Goal: Task Accomplishment & Management: Manage account settings

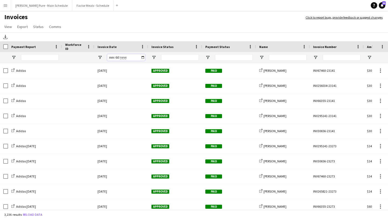
click at [143, 59] on input "Invoice Date Filter Input" at bounding box center [126, 57] width 38 height 6
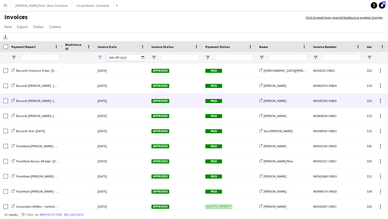
scroll to position [19, 0]
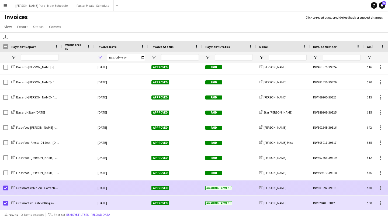
click at [167, 189] on span "Approved" at bounding box center [161, 188] width 18 height 4
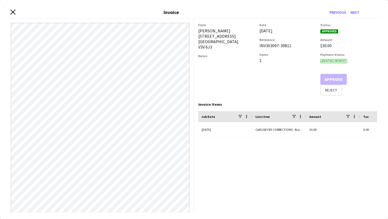
click at [11, 12] on icon "Close invoice dialog" at bounding box center [12, 11] width 5 height 5
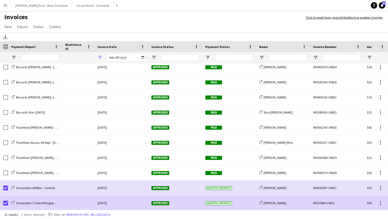
click at [167, 203] on span "Approved" at bounding box center [161, 203] width 18 height 4
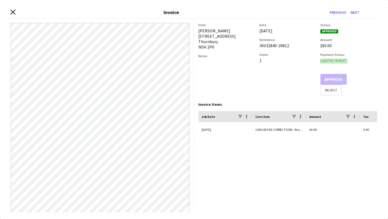
click at [11, 13] on icon at bounding box center [12, 11] width 5 height 5
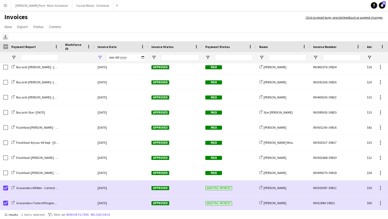
click at [6, 39] on icon at bounding box center [5, 38] width 4 height 1
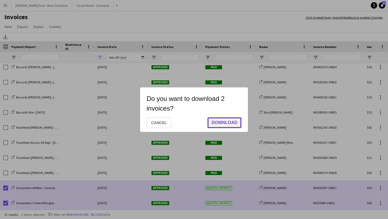
click at [220, 122] on button "Download" at bounding box center [225, 122] width 34 height 11
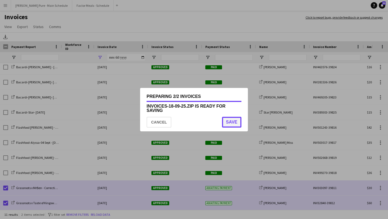
click at [230, 122] on button "Save" at bounding box center [231, 122] width 19 height 11
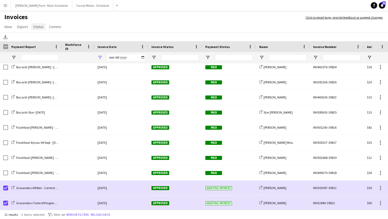
click at [37, 29] on link "Status" at bounding box center [38, 26] width 15 height 7
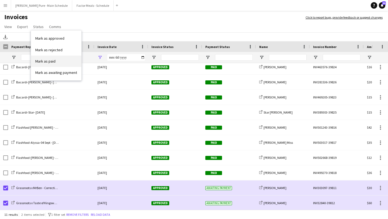
click at [51, 67] on link "Mark as paid" at bounding box center [56, 61] width 50 height 11
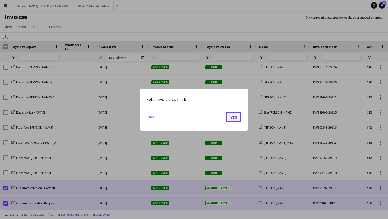
click at [234, 119] on button "Yes" at bounding box center [234, 116] width 15 height 11
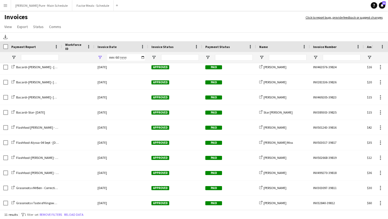
click at [146, 57] on div "**********" at bounding box center [121, 57] width 54 height 11
click at [140, 57] on input "**********" at bounding box center [126, 57] width 38 height 6
click at [144, 59] on input "**********" at bounding box center [126, 57] width 38 height 6
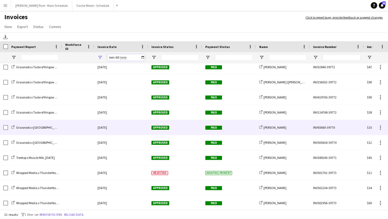
scroll to position [0, 0]
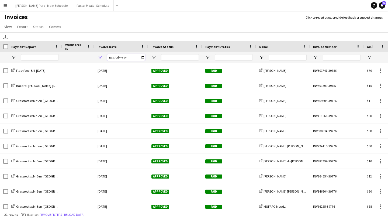
click at [143, 57] on input "**********" at bounding box center [126, 57] width 38 height 6
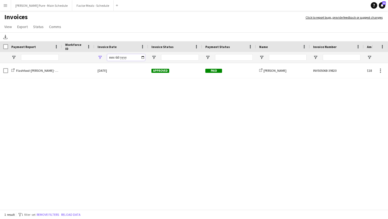
click at [143, 57] on input "**********" at bounding box center [126, 57] width 38 height 6
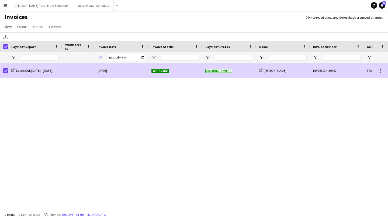
click at [216, 70] on span "Awaiting payment" at bounding box center [219, 71] width 27 height 4
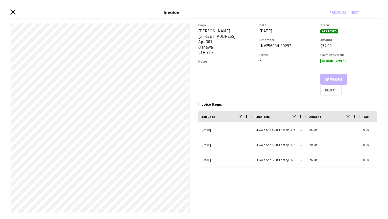
click at [11, 11] on icon "Close invoice dialog" at bounding box center [12, 11] width 5 height 5
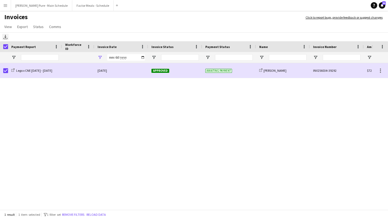
click at [4, 38] on icon "Download" at bounding box center [5, 37] width 4 height 4
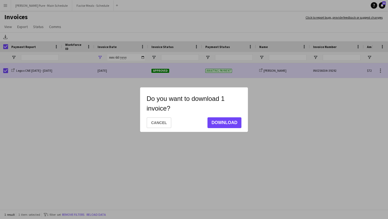
click at [214, 117] on mat-dialog-actions "Cancel Download" at bounding box center [194, 122] width 95 height 19
click at [217, 121] on button "Download" at bounding box center [225, 122] width 34 height 11
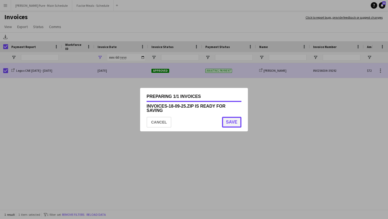
click at [235, 122] on button "Save" at bounding box center [231, 122] width 19 height 11
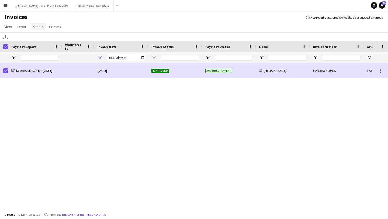
click at [38, 28] on span "Status" at bounding box center [38, 26] width 11 height 5
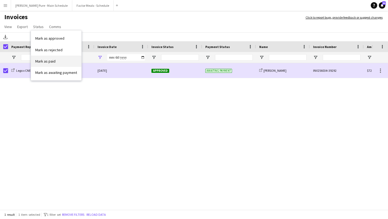
click at [55, 63] on link "Mark as paid" at bounding box center [56, 61] width 50 height 11
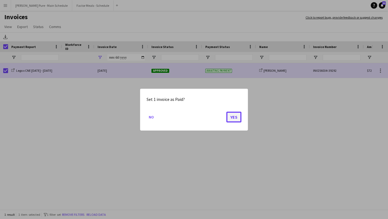
click at [237, 118] on button "Yes" at bounding box center [234, 116] width 15 height 11
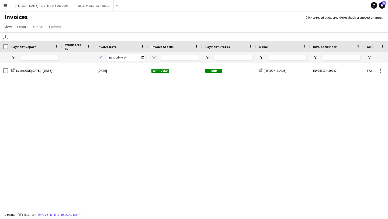
click at [141, 59] on input "**********" at bounding box center [126, 57] width 38 height 6
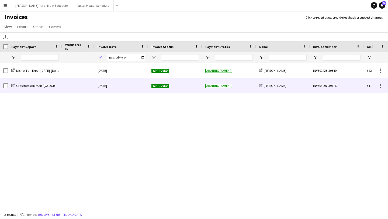
click at [5, 83] on div at bounding box center [5, 85] width 5 height 15
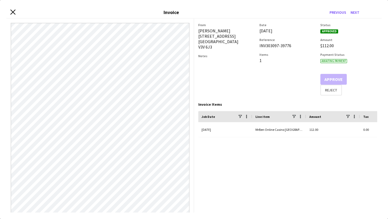
click at [13, 11] on icon at bounding box center [12, 11] width 5 height 5
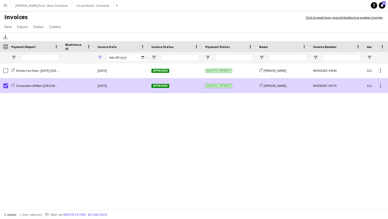
click at [163, 86] on span "Approved" at bounding box center [161, 86] width 18 height 4
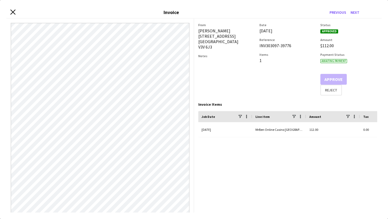
click at [12, 13] on icon "Close invoice dialog" at bounding box center [12, 11] width 5 height 5
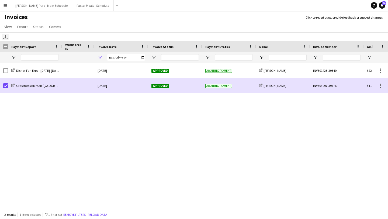
click at [4, 36] on icon "Download" at bounding box center [5, 37] width 4 height 4
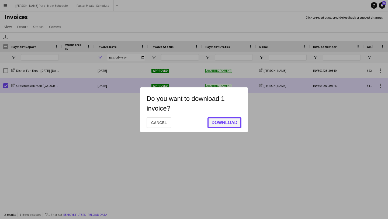
click at [228, 122] on button "Download" at bounding box center [225, 122] width 34 height 11
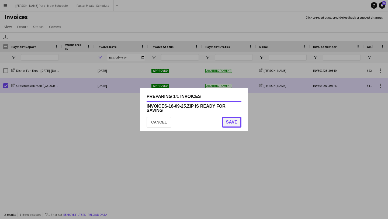
click at [236, 118] on button "Save" at bounding box center [231, 122] width 19 height 11
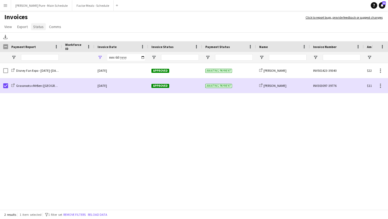
click at [36, 25] on span "Status" at bounding box center [38, 26] width 11 height 5
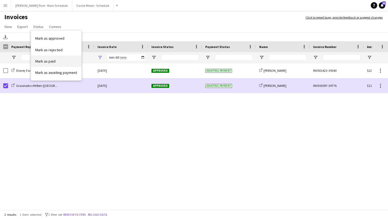
click at [72, 63] on link "Mark as paid" at bounding box center [56, 61] width 50 height 11
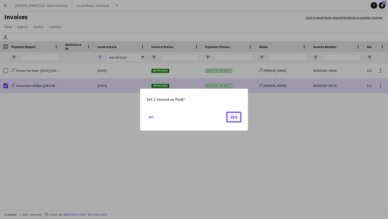
click at [234, 116] on button "Yes" at bounding box center [234, 116] width 15 height 11
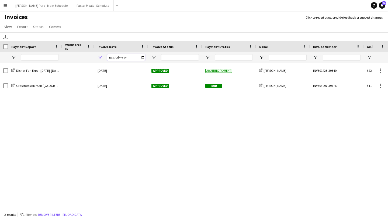
click at [143, 57] on input "**********" at bounding box center [126, 57] width 38 height 6
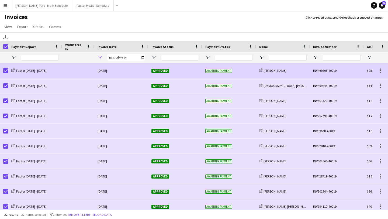
click at [161, 67] on div "Approved" at bounding box center [175, 70] width 54 height 15
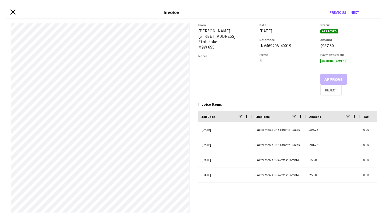
click at [13, 11] on icon "Close invoice dialog" at bounding box center [12, 11] width 5 height 5
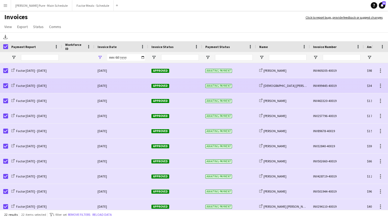
click at [163, 87] on span "Approved" at bounding box center [161, 86] width 18 height 4
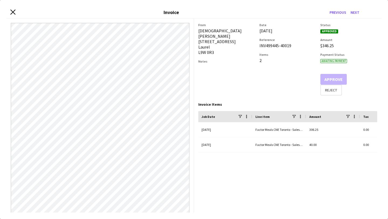
click at [12, 15] on app-icon "Close invoice dialog" at bounding box center [12, 12] width 5 height 6
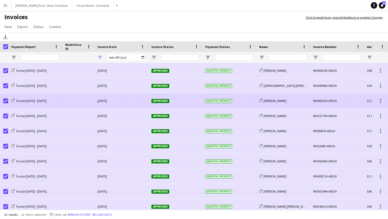
click at [160, 104] on div "Approved" at bounding box center [175, 100] width 54 height 15
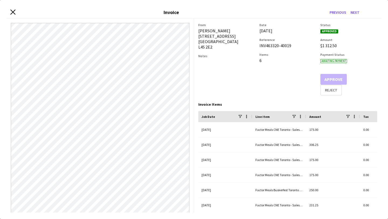
click at [12, 12] on icon "Close invoice dialog" at bounding box center [12, 11] width 5 height 5
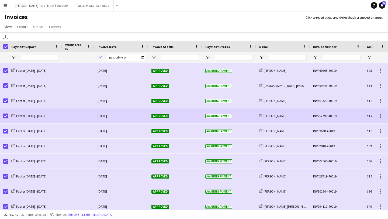
click at [162, 115] on span "Approved" at bounding box center [161, 116] width 18 height 4
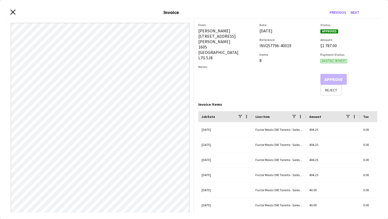
click at [12, 13] on icon at bounding box center [12, 11] width 5 height 5
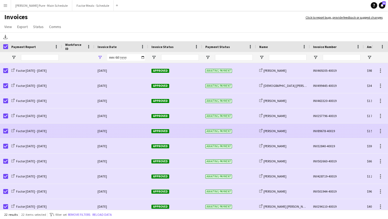
click at [162, 131] on span "Approved" at bounding box center [161, 131] width 18 height 4
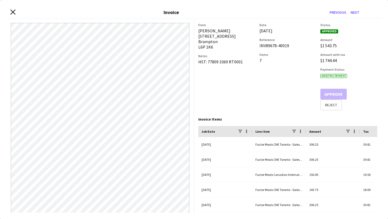
click at [12, 12] on icon at bounding box center [12, 11] width 5 height 5
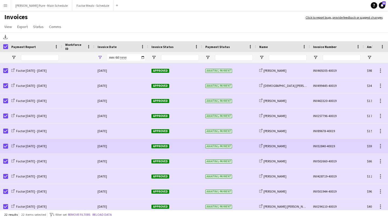
click at [155, 146] on span "Approved" at bounding box center [161, 146] width 18 height 4
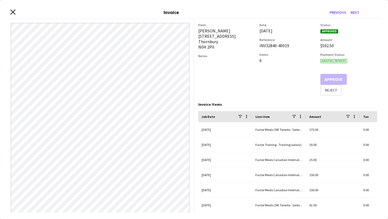
click at [14, 15] on app-icon "Close invoice dialog" at bounding box center [12, 12] width 5 height 6
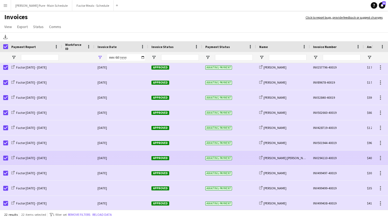
scroll to position [56, 0]
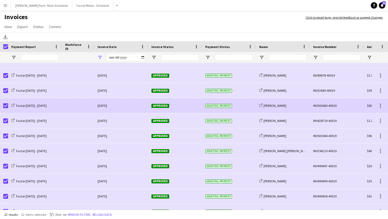
click at [159, 106] on span "Approved" at bounding box center [161, 106] width 18 height 4
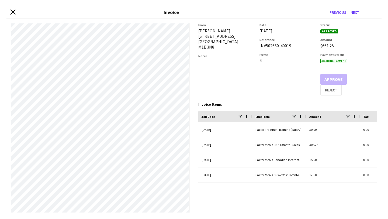
click at [11, 12] on icon "Close invoice dialog" at bounding box center [12, 11] width 5 height 5
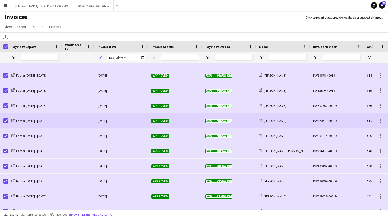
click at [159, 122] on span "Approved" at bounding box center [161, 121] width 18 height 4
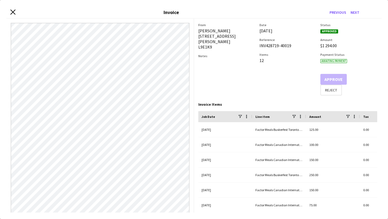
click at [13, 12] on icon at bounding box center [12, 11] width 5 height 5
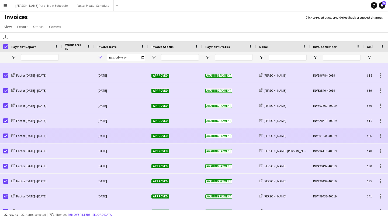
click at [162, 136] on span "Approved" at bounding box center [161, 136] width 18 height 4
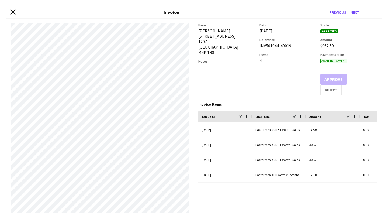
click at [14, 14] on icon "Close invoice dialog" at bounding box center [12, 11] width 5 height 5
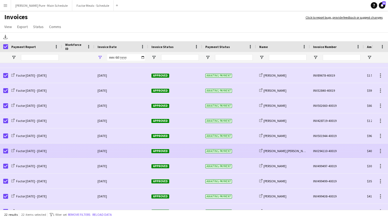
click at [163, 151] on span "Approved" at bounding box center [161, 151] width 18 height 4
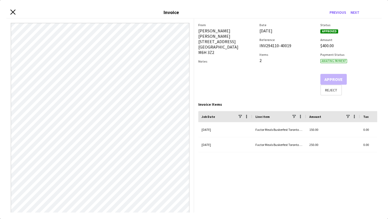
click at [13, 11] on icon at bounding box center [12, 11] width 5 height 5
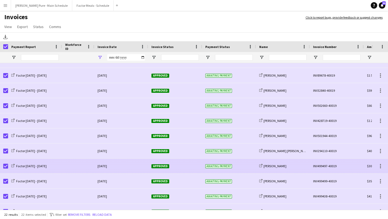
click at [156, 161] on div "Approved" at bounding box center [175, 166] width 54 height 15
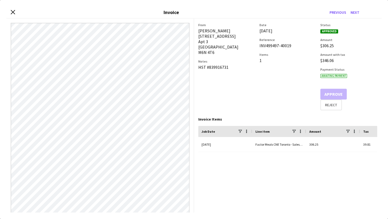
click at [10, 9] on div "Close invoice dialog Invoice Previous Next" at bounding box center [193, 12] width 375 height 12
click at [12, 11] on icon at bounding box center [12, 11] width 5 height 5
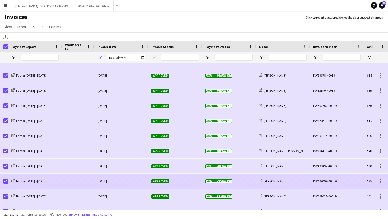
click at [165, 182] on span "Approved" at bounding box center [161, 181] width 18 height 4
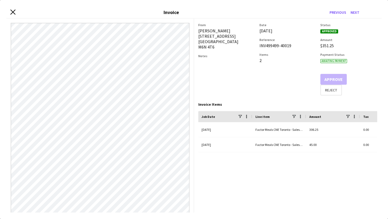
click at [12, 11] on icon "Close invoice dialog" at bounding box center [12, 11] width 5 height 5
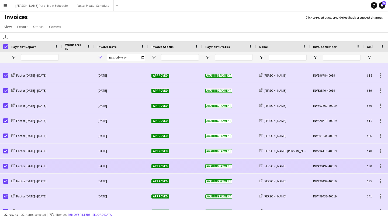
scroll to position [0, 0]
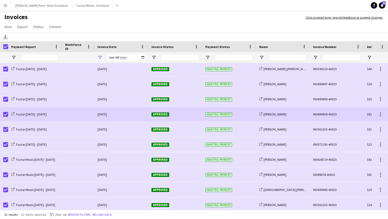
click at [165, 114] on span "Approved" at bounding box center [161, 114] width 18 height 4
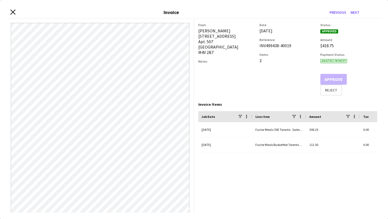
click at [13, 11] on icon "Close invoice dialog" at bounding box center [12, 11] width 5 height 5
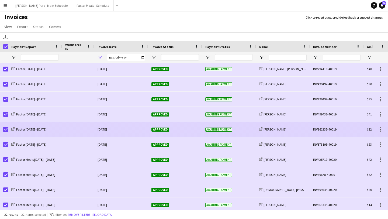
click at [161, 131] on span "Approved" at bounding box center [161, 130] width 18 height 4
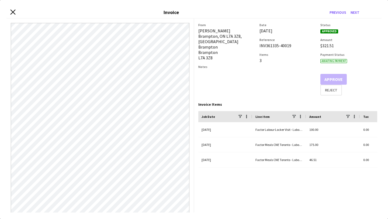
click at [11, 11] on icon "Close invoice dialog" at bounding box center [12, 11] width 5 height 5
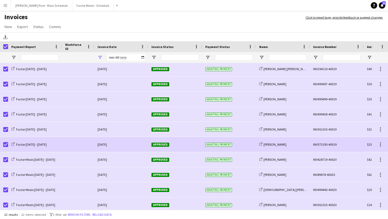
click at [156, 146] on span "Approved" at bounding box center [161, 145] width 18 height 4
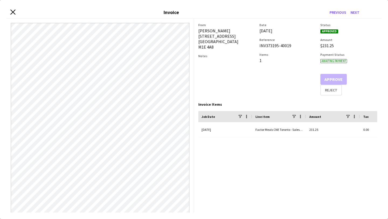
click at [13, 13] on icon "Close invoice dialog" at bounding box center [12, 11] width 5 height 5
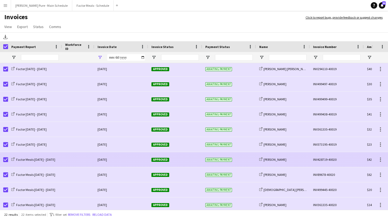
click at [160, 162] on div "Approved" at bounding box center [175, 159] width 54 height 15
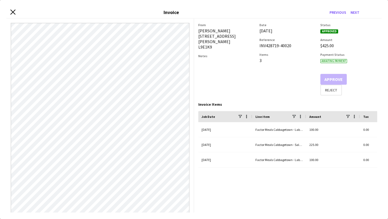
click at [13, 12] on icon at bounding box center [12, 11] width 5 height 5
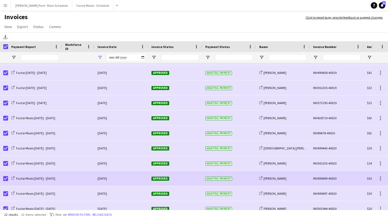
scroll to position [185, 0]
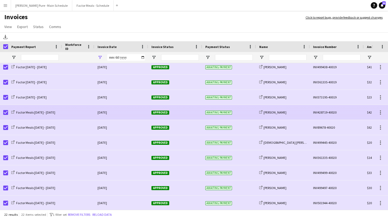
click at [162, 114] on span "Approved" at bounding box center [161, 113] width 18 height 4
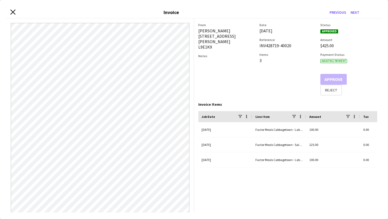
click at [11, 12] on icon "Close invoice dialog" at bounding box center [12, 11] width 5 height 5
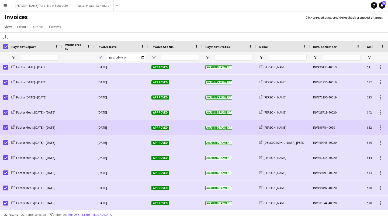
click at [159, 129] on span "Approved" at bounding box center [161, 128] width 18 height 4
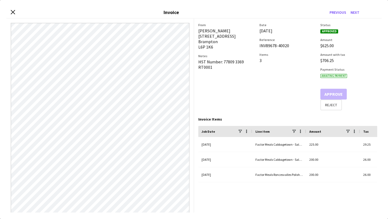
click at [12, 8] on div "Close invoice dialog Invoice Previous Next" at bounding box center [193, 12] width 375 height 12
click at [12, 14] on icon "Close invoice dialog" at bounding box center [12, 11] width 5 height 5
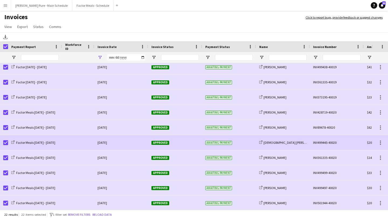
click at [156, 141] on span "Approved" at bounding box center [161, 143] width 18 height 4
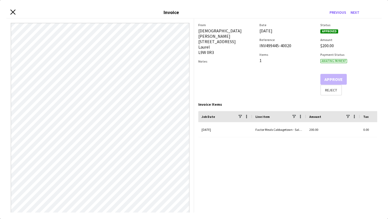
click at [13, 11] on icon "Close invoice dialog" at bounding box center [12, 11] width 5 height 5
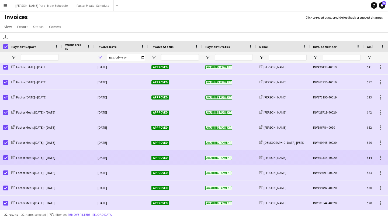
click at [161, 159] on span "Approved" at bounding box center [161, 158] width 18 height 4
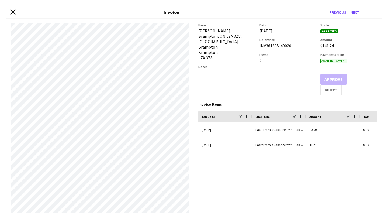
click at [12, 12] on icon at bounding box center [12, 11] width 5 height 5
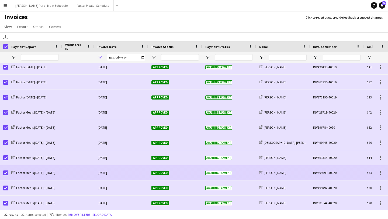
click at [166, 170] on div "Approved" at bounding box center [175, 172] width 54 height 15
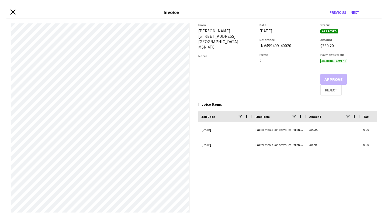
click at [14, 11] on icon "Close invoice dialog" at bounding box center [12, 11] width 5 height 5
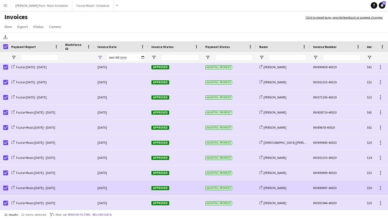
click at [158, 187] on span "Approved" at bounding box center [161, 188] width 18 height 4
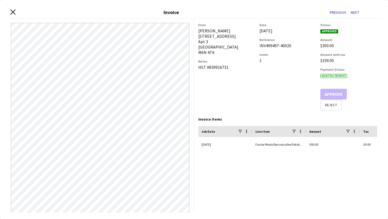
click at [13, 12] on icon "Close invoice dialog" at bounding box center [12, 11] width 5 height 5
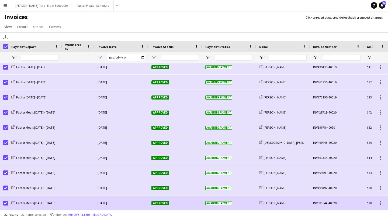
click at [159, 204] on span "Approved" at bounding box center [161, 203] width 18 height 4
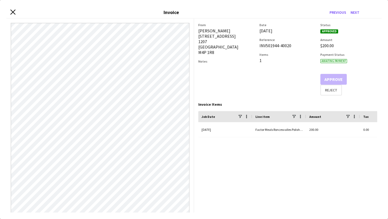
click at [13, 12] on icon at bounding box center [12, 11] width 5 height 5
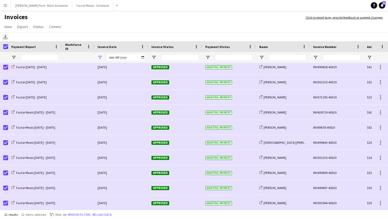
click at [5, 37] on icon "Download" at bounding box center [5, 37] width 4 height 4
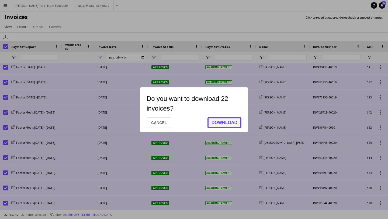
click at [231, 122] on button "Download" at bounding box center [225, 122] width 34 height 11
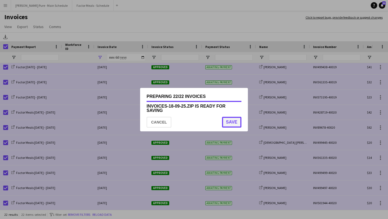
click at [241, 118] on button "Save" at bounding box center [231, 122] width 19 height 11
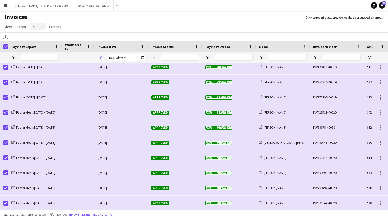
click at [35, 26] on span "Status" at bounding box center [38, 26] width 11 height 5
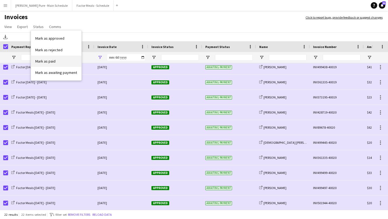
click at [60, 61] on link "Mark as paid" at bounding box center [56, 61] width 50 height 11
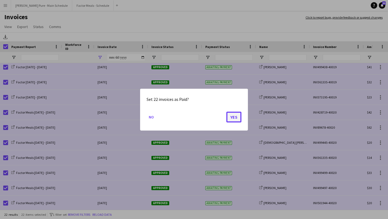
click at [240, 117] on button "Yes" at bounding box center [234, 116] width 15 height 11
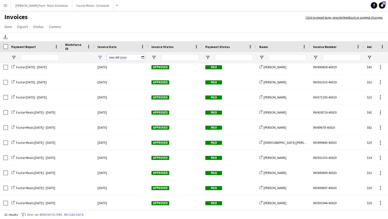
click at [144, 57] on input "**********" at bounding box center [126, 57] width 38 height 6
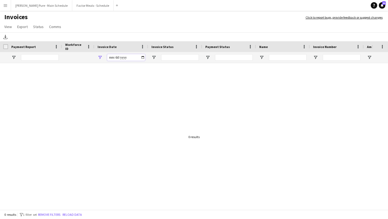
click at [144, 57] on input "**********" at bounding box center [126, 57] width 38 height 6
type input "**********"
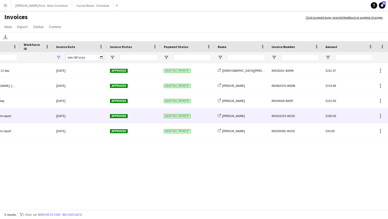
scroll to position [0, 52]
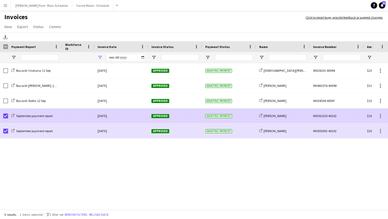
click at [159, 115] on span "Approved" at bounding box center [161, 116] width 18 height 4
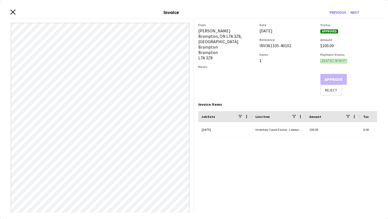
click at [11, 11] on icon "Close invoice dialog" at bounding box center [12, 11] width 5 height 5
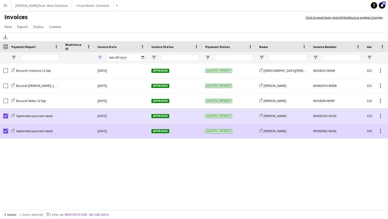
click at [165, 132] on span "Approved" at bounding box center [161, 131] width 18 height 4
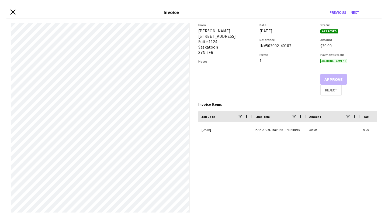
click at [12, 11] on icon at bounding box center [12, 11] width 5 height 5
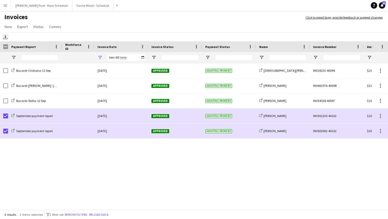
click at [6, 36] on icon "Download" at bounding box center [5, 37] width 4 height 4
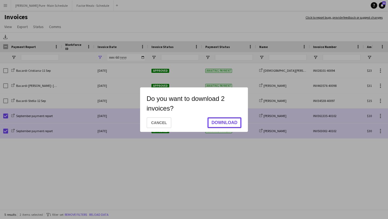
click at [227, 126] on button "Download" at bounding box center [225, 122] width 34 height 11
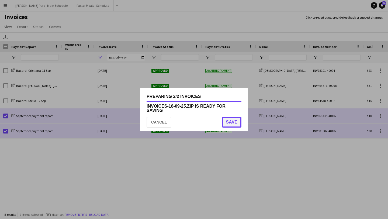
click at [227, 118] on button "Save" at bounding box center [231, 122] width 19 height 11
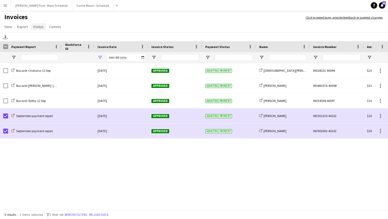
click at [40, 28] on span "Status" at bounding box center [38, 26] width 11 height 5
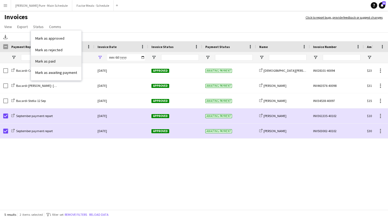
click at [52, 59] on span "Mark as paid" at bounding box center [45, 61] width 20 height 5
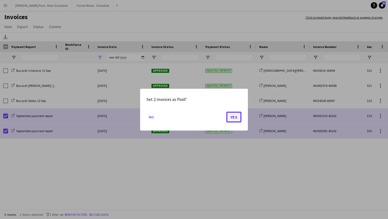
click at [233, 117] on button "Yes" at bounding box center [234, 116] width 15 height 11
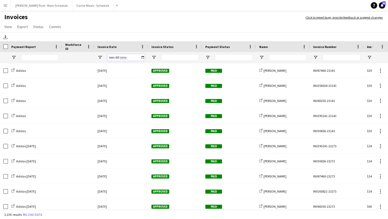
click at [143, 57] on input "Invoice Date Filter Input" at bounding box center [126, 57] width 38 height 6
type input "**********"
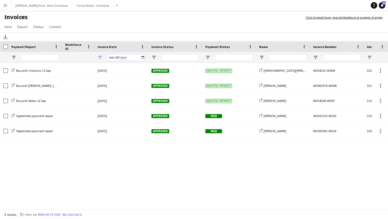
click at [140, 57] on input "**********" at bounding box center [126, 57] width 38 height 6
click at [141, 59] on input "**********" at bounding box center [126, 57] width 38 height 6
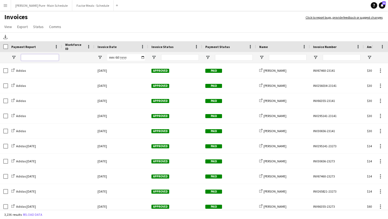
click at [28, 58] on input "Payment Report Filter Input" at bounding box center [40, 57] width 38 height 6
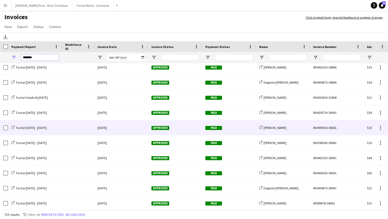
scroll to position [877, 0]
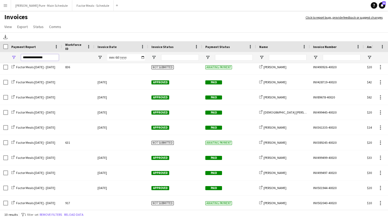
type input "**********"
drag, startPoint x: 47, startPoint y: 57, endPoint x: 0, endPoint y: 53, distance: 46.8
click at [0, 53] on div "**********" at bounding box center [263, 57] width 526 height 11
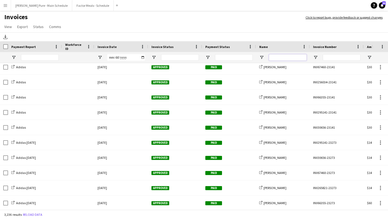
click at [281, 57] on input "Name Filter Input" at bounding box center [288, 57] width 38 height 6
type input "*"
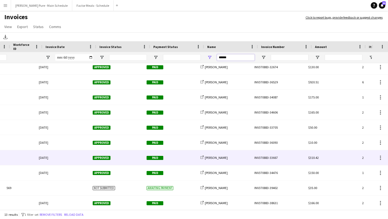
scroll to position [0, 60]
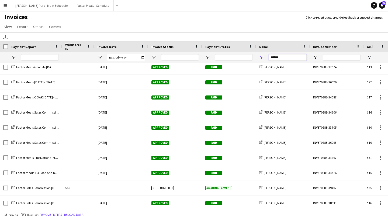
type input "******"
drag, startPoint x: 285, startPoint y: 54, endPoint x: 290, endPoint y: 56, distance: 5.0
click at [290, 56] on input "******" at bounding box center [288, 57] width 38 height 6
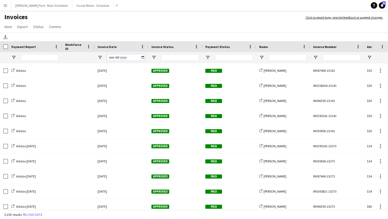
click at [141, 57] on input "Invoice Date Filter Input" at bounding box center [126, 57] width 38 height 6
type input "**********"
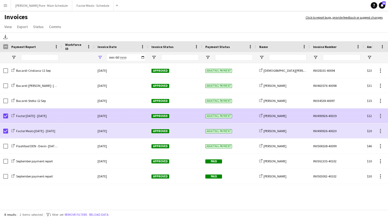
click at [158, 114] on span "Approved" at bounding box center [161, 116] width 18 height 4
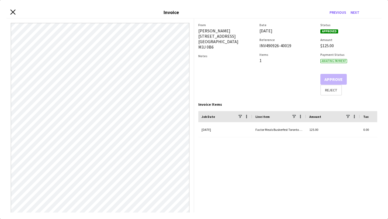
click at [13, 11] on icon "Close invoice dialog" at bounding box center [12, 11] width 5 height 5
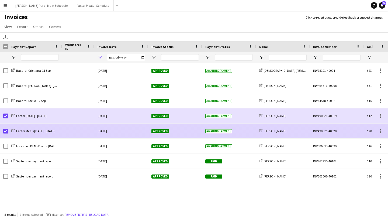
click at [160, 133] on span "Approved" at bounding box center [161, 131] width 18 height 4
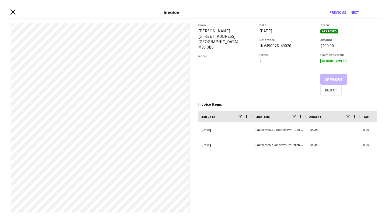
click at [13, 13] on icon "Close invoice dialog" at bounding box center [12, 11] width 5 height 5
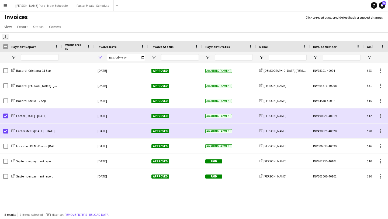
click at [7, 37] on icon "Download" at bounding box center [5, 37] width 4 height 4
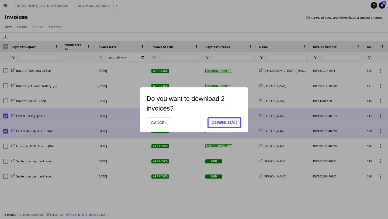
click at [230, 124] on button "Download" at bounding box center [225, 122] width 34 height 11
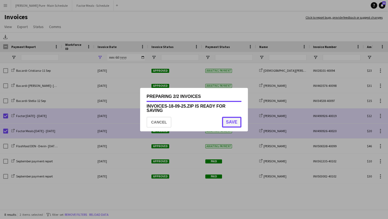
click at [236, 122] on button "Save" at bounding box center [231, 122] width 19 height 11
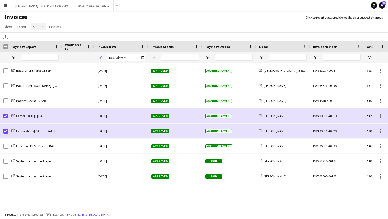
click at [35, 25] on span "Status" at bounding box center [38, 26] width 11 height 5
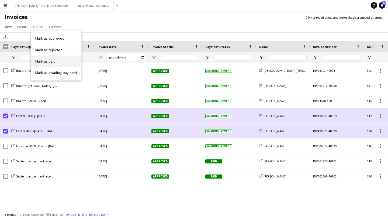
click at [59, 63] on link "Mark as paid" at bounding box center [56, 61] width 50 height 11
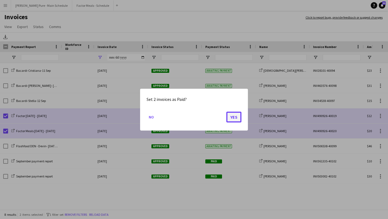
click at [233, 118] on button "Yes" at bounding box center [234, 116] width 15 height 11
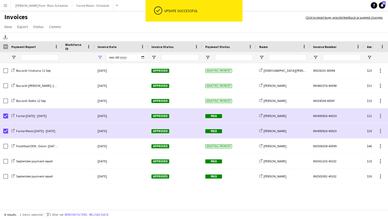
click at [6, 49] on div at bounding box center [4, 46] width 8 height 11
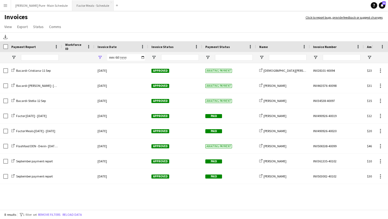
click at [79, 4] on button "Factor Meals - Schedule Close" at bounding box center [93, 5] width 42 height 11
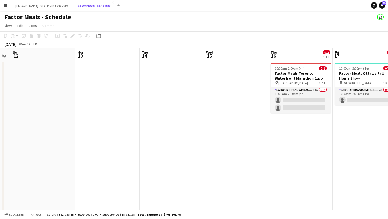
scroll to position [0, 219]
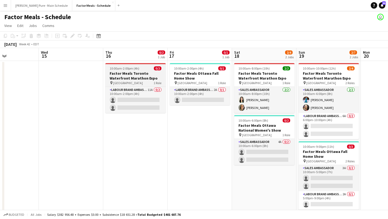
click at [132, 73] on h3 "Factor Meals Toronto Waterfront Marathon Expo" at bounding box center [135, 76] width 60 height 10
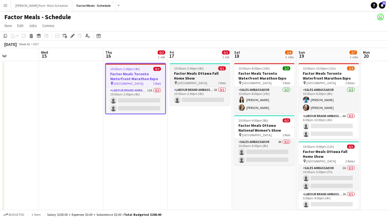
click at [208, 71] on h3 "Factor Meals Ottawa Fall Home Show" at bounding box center [200, 76] width 60 height 10
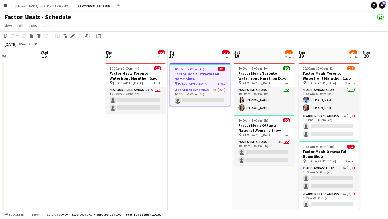
click at [73, 35] on icon at bounding box center [72, 36] width 3 height 3
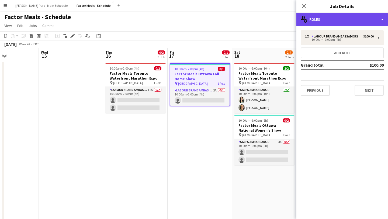
click at [348, 18] on div "multiple-users-add Roles" at bounding box center [343, 19] width 92 height 13
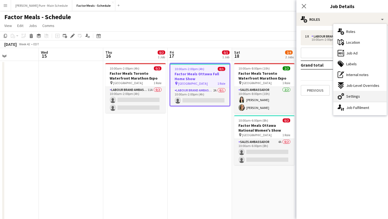
click at [359, 94] on span "Settings" at bounding box center [354, 96] width 14 height 5
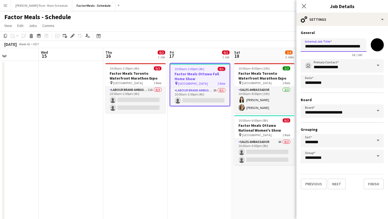
scroll to position [0, 9]
drag, startPoint x: 342, startPoint y: 47, endPoint x: 352, endPoint y: 44, distance: 10.7
click at [352, 44] on input "**********" at bounding box center [334, 44] width 66 height 13
click button "Next" at bounding box center [337, 184] width 18 height 11
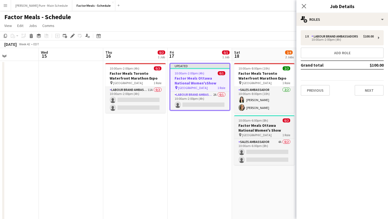
click at [255, 126] on h3 "Factor Meals Ottawa National Women's Show" at bounding box center [264, 128] width 60 height 10
type input "**********"
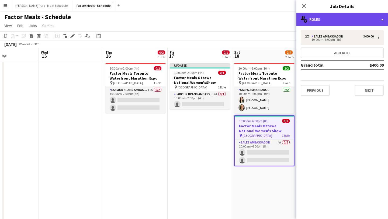
click at [343, 21] on div "multiple-users-add Roles" at bounding box center [343, 19] width 92 height 13
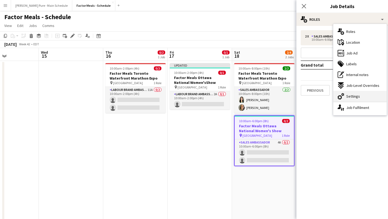
click at [369, 97] on div "cog-double-3 Settings" at bounding box center [360, 96] width 53 height 11
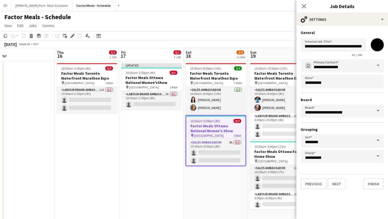
scroll to position [0, 191]
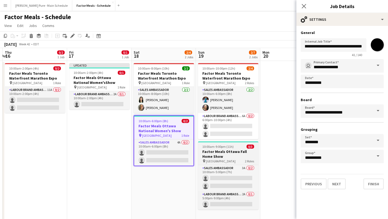
click at [232, 150] on h3 "Factor Meals Ottawa Fall Home Show" at bounding box center [228, 154] width 60 height 10
type input "**********"
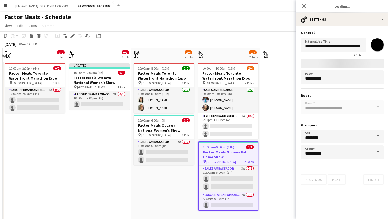
scroll to position [0, 9]
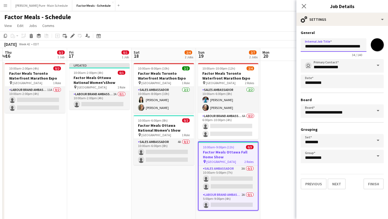
click at [351, 39] on input "**********" at bounding box center [334, 44] width 66 height 13
drag, startPoint x: 334, startPoint y: 46, endPoint x: 351, endPoint y: 46, distance: 17.0
click at [351, 46] on input "**********" at bounding box center [334, 44] width 66 height 13
type input "**********"
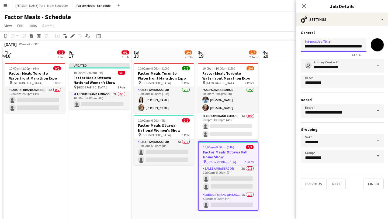
click button "Next" at bounding box center [337, 184] width 18 height 11
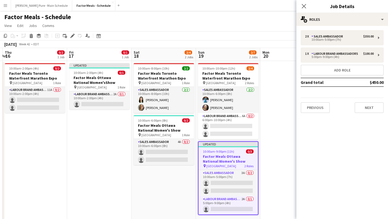
scroll to position [0, 190]
click at [283, 103] on app-date-cell at bounding box center [293, 141] width 64 height 160
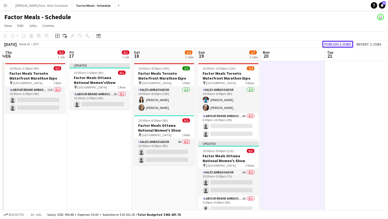
click at [342, 43] on button "Publish 2 jobs" at bounding box center [338, 44] width 31 height 7
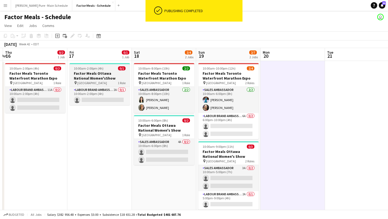
click at [104, 73] on h3 "Factor Meals Ottawa National Women'sShow" at bounding box center [100, 76] width 60 height 10
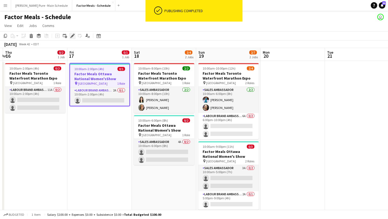
click at [71, 37] on icon at bounding box center [70, 37] width 1 height 1
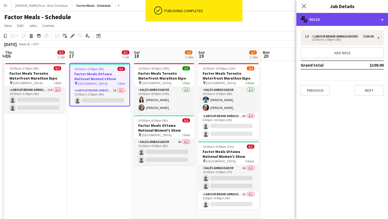
click at [342, 19] on div "multiple-users-add Roles" at bounding box center [343, 19] width 92 height 13
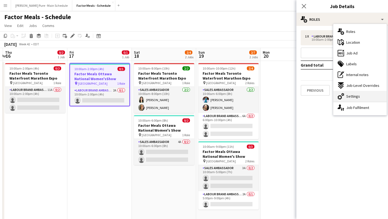
click at [353, 100] on div "cog-double-3 Settings" at bounding box center [360, 96] width 53 height 11
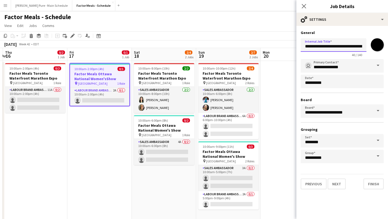
scroll to position [0, 23]
drag, startPoint x: 354, startPoint y: 47, endPoint x: 383, endPoint y: 47, distance: 29.4
click at [383, 47] on div "**********" at bounding box center [342, 46] width 83 height 21
click at [352, 48] on input "**********" at bounding box center [334, 44] width 66 height 13
type input "**********"
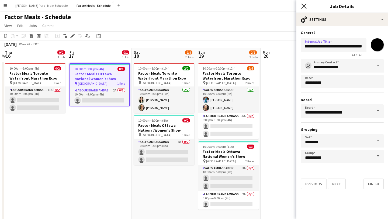
click at [305, 5] on icon at bounding box center [304, 6] width 5 height 5
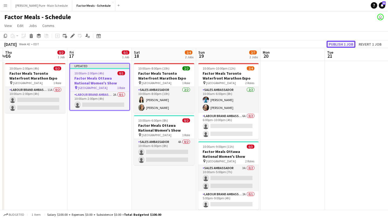
click at [344, 42] on button "Publish 1 job" at bounding box center [341, 44] width 29 height 7
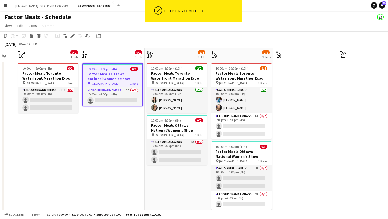
scroll to position [0, 176]
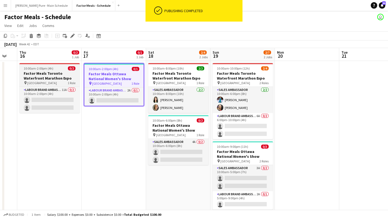
click at [49, 76] on h3 "Factor Meals Toronto Waterfront Marathon Expo" at bounding box center [49, 76] width 60 height 10
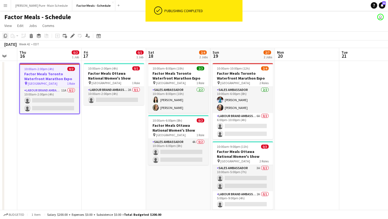
click at [4, 35] on icon at bounding box center [5, 36] width 3 height 4
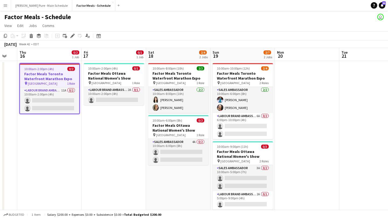
click at [118, 128] on app-date-cell "10:00am-2:00pm (4h) 0/1 Factor Meals Ottawa National Women's Show pin EY Centre…" at bounding box center [114, 141] width 64 height 160
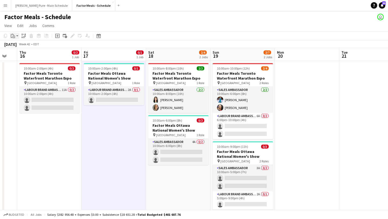
click at [15, 35] on div "Paste" at bounding box center [13, 36] width 6 height 6
click at [20, 46] on link "Paste Command V" at bounding box center [35, 46] width 43 height 5
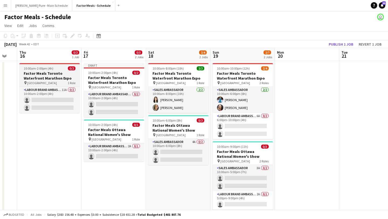
click at [54, 71] on h3 "Factor Meals Toronto Waterfront Marathon Expo" at bounding box center [49, 76] width 60 height 10
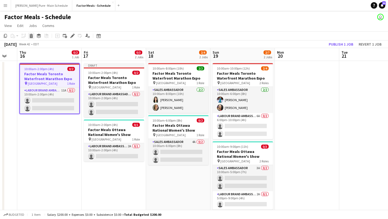
click at [32, 38] on div "Delete" at bounding box center [31, 36] width 6 height 6
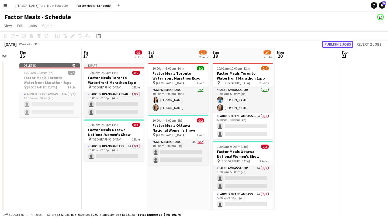
click at [338, 45] on button "Publish 2 jobs" at bounding box center [338, 44] width 31 height 7
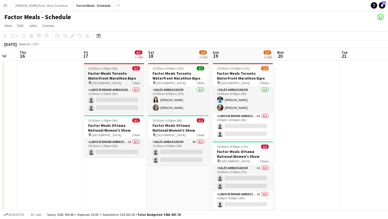
click at [93, 68] on span "10:00am-2:00pm (4h)" at bounding box center [103, 68] width 30 height 4
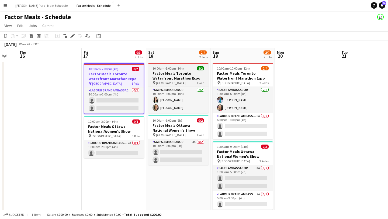
click at [165, 67] on span "10:00am-8:00pm (10h)" at bounding box center [168, 68] width 31 height 4
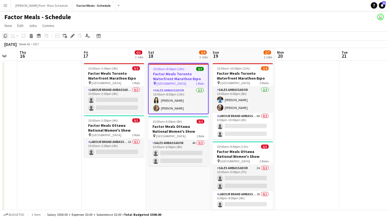
click at [5, 35] on icon "Copy" at bounding box center [5, 36] width 4 height 4
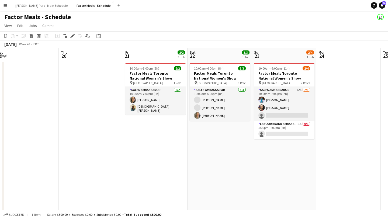
scroll to position [0, 199]
click at [154, 72] on h3 "Factor Meals Toronto National Women's Show" at bounding box center [155, 76] width 60 height 10
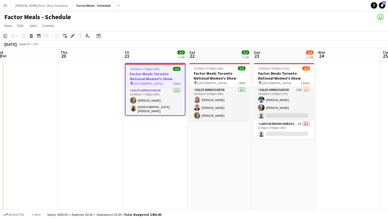
click at [5, 34] on icon "Copy" at bounding box center [5, 36] width 4 height 4
click at [100, 66] on app-date-cell at bounding box center [91, 141] width 64 height 160
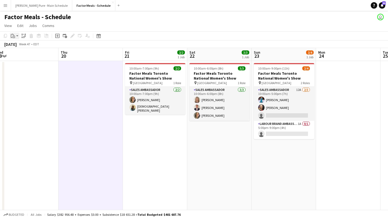
click at [12, 35] on icon "Paste" at bounding box center [13, 36] width 4 height 4
click at [20, 47] on link "Paste Command V" at bounding box center [35, 46] width 43 height 5
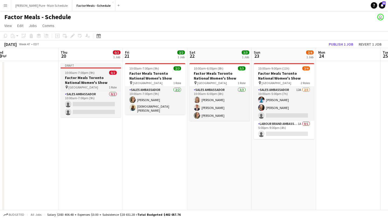
click at [82, 72] on span "10:00am-7:00pm (9h)" at bounding box center [80, 73] width 30 height 4
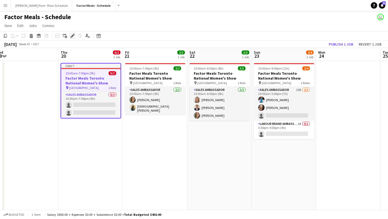
click at [70, 35] on icon "Edit" at bounding box center [72, 36] width 4 height 4
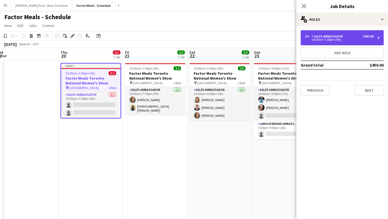
click at [342, 38] on div "Sales Ambassador" at bounding box center [329, 37] width 34 height 4
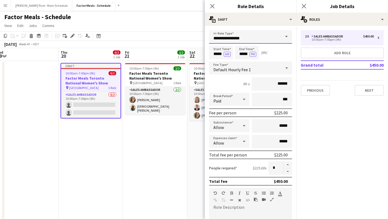
click at [279, 38] on input "**********" at bounding box center [250, 36] width 83 height 13
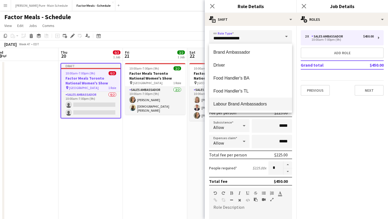
click at [260, 102] on span "Labour Brand Ambassadors" at bounding box center [251, 103] width 74 height 5
type input "**********"
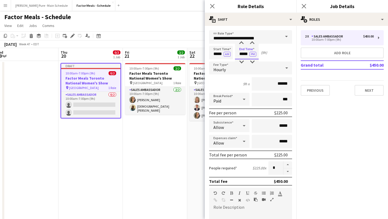
click at [243, 53] on input "*****" at bounding box center [247, 52] width 24 height 13
click at [243, 62] on div at bounding box center [241, 61] width 11 height 5
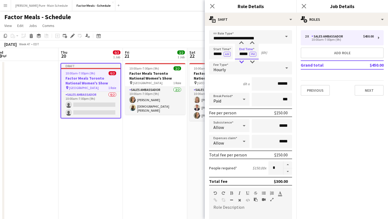
type input "*****"
click at [243, 62] on div at bounding box center [241, 61] width 11 height 5
click at [302, 4] on icon "Close pop-in" at bounding box center [304, 6] width 5 height 5
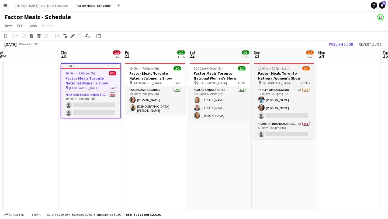
click at [284, 73] on h3 "Factor Meals Toronto National Women's Show" at bounding box center [284, 76] width 60 height 10
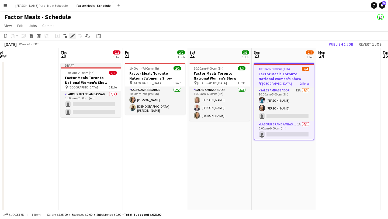
click at [73, 36] on icon "Edit" at bounding box center [72, 36] width 4 height 4
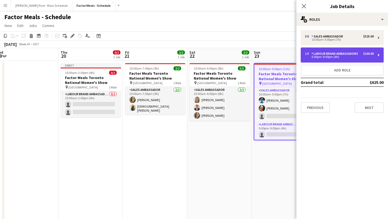
click at [329, 55] on div "Labour Brand Ambassadors" at bounding box center [336, 54] width 49 height 4
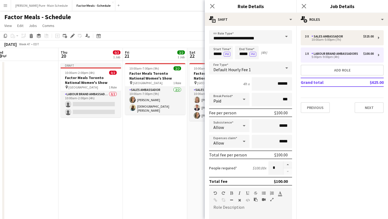
click at [290, 160] on form "**********" at bounding box center [251, 197] width 92 height 335
click at [290, 165] on button "button" at bounding box center [288, 164] width 9 height 7
click at [288, 171] on button "button" at bounding box center [288, 171] width 9 height 7
type input "*"
click at [303, 7] on icon at bounding box center [304, 6] width 5 height 5
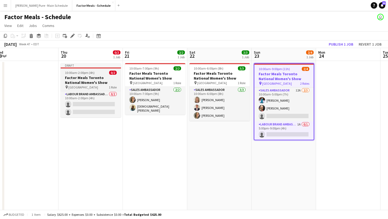
click at [78, 76] on h3 "Factor Meals Toronto National Women's Show" at bounding box center [91, 80] width 60 height 10
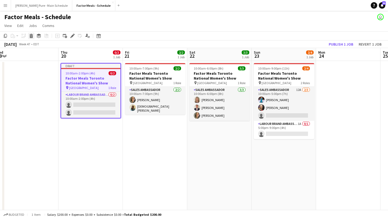
click at [32, 36] on icon at bounding box center [31, 36] width 3 height 3
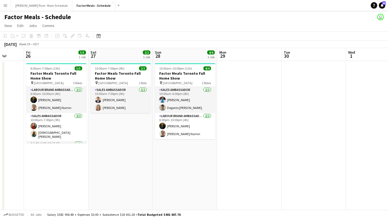
scroll to position [0, 111]
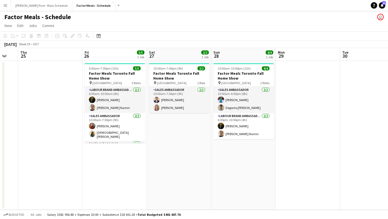
click at [6, 8] on button "Menu" at bounding box center [5, 5] width 11 height 11
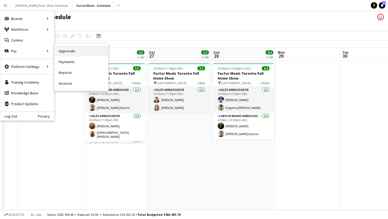
click at [88, 51] on link "Approvals" at bounding box center [81, 51] width 54 height 11
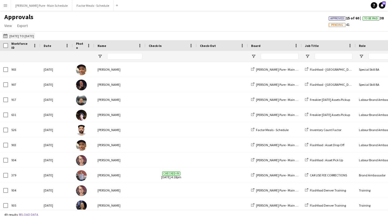
click at [17, 35] on button "08-09-2025 to 14-09-2025 08-09-2025 to 14-09-2025" at bounding box center [18, 36] width 33 height 6
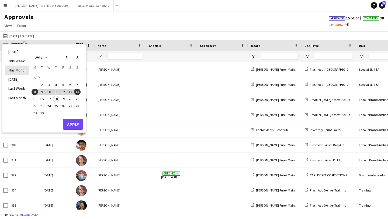
click at [16, 72] on li "This Month" at bounding box center [17, 70] width 24 height 9
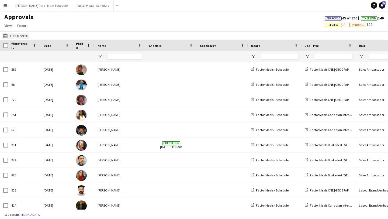
click at [16, 36] on button "08-09-2025 to 14-09-2025 This Month" at bounding box center [15, 36] width 27 height 6
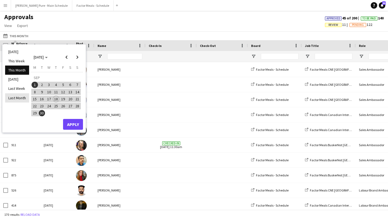
click at [22, 99] on li "Last Month" at bounding box center [17, 97] width 24 height 9
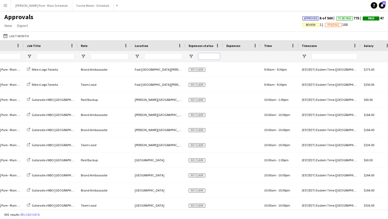
click at [211, 57] on input "Expenses status Filter Input" at bounding box center [210, 56] width 22 height 6
click at [190, 55] on span "Open Filter Menu" at bounding box center [191, 56] width 5 height 5
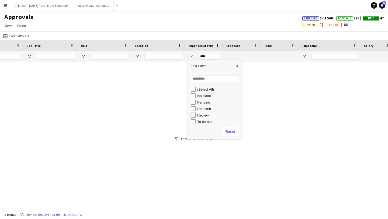
type input "**********"
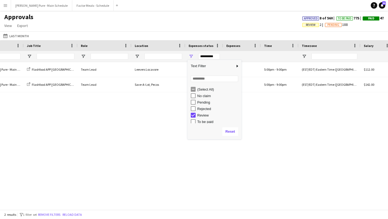
click at [184, 34] on div "08-09-2025 to 14-09-2025 Last Month Today This Week This Month Yesterday Last W…" at bounding box center [194, 35] width 388 height 9
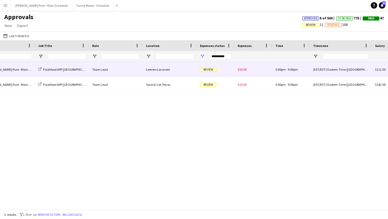
scroll to position [0, 209]
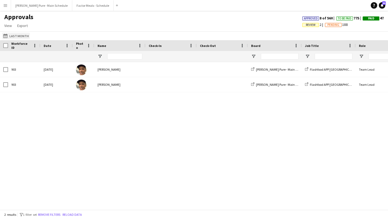
click at [19, 33] on button "08-09-2025 to 14-09-2025 Last Month" at bounding box center [16, 36] width 28 height 6
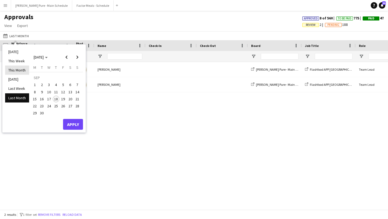
click at [18, 69] on li "This Month" at bounding box center [17, 70] width 24 height 9
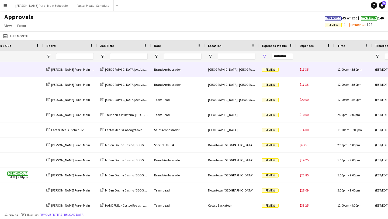
click at [273, 70] on span "Review" at bounding box center [270, 70] width 17 height 4
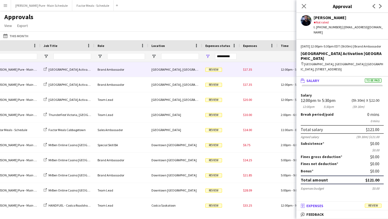
click at [356, 206] on mat-panel-title "receipt Expenses Review" at bounding box center [342, 205] width 90 height 5
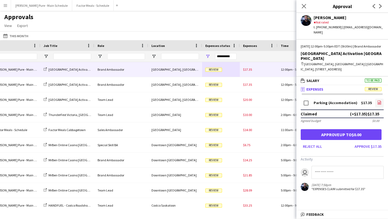
click at [377, 99] on link "file-image" at bounding box center [379, 103] width 9 height 9
click at [378, 142] on button "Approve $17.35" at bounding box center [368, 146] width 31 height 9
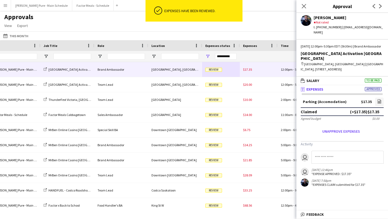
click at [213, 72] on div "Review" at bounding box center [221, 69] width 38 height 15
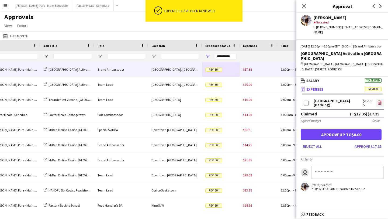
click at [382, 99] on link "file-image" at bounding box center [380, 103] width 8 height 9
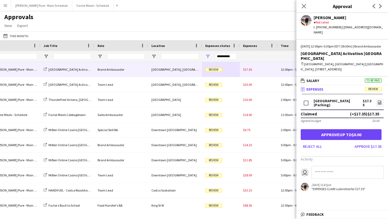
click at [373, 135] on form "University of Alberta (Parking) $17.35 file-image Claimed (+$17.35) $17.35 Agre…" at bounding box center [343, 124] width 92 height 53
click at [372, 142] on button "Approve $17.35" at bounding box center [368, 146] width 31 height 9
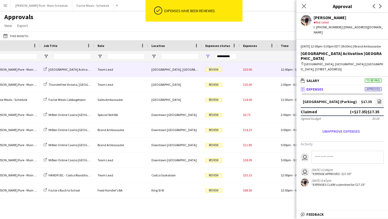
click at [220, 70] on span "Review" at bounding box center [214, 70] width 17 height 4
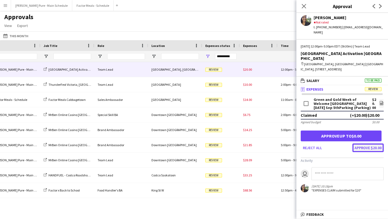
click at [373, 143] on button "Approve $20.00" at bounding box center [368, 147] width 31 height 9
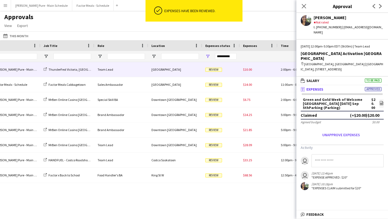
click at [217, 73] on div "Review" at bounding box center [221, 69] width 38 height 15
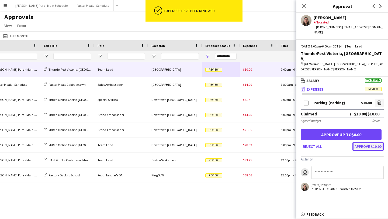
click at [375, 142] on button "Approve $10.00" at bounding box center [368, 146] width 31 height 9
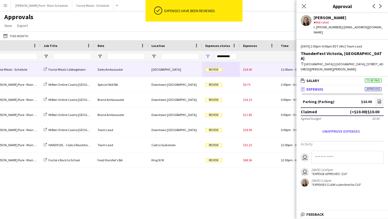
click at [218, 71] on span "Review" at bounding box center [214, 70] width 17 height 4
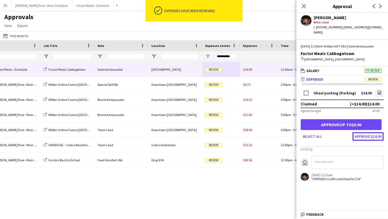
click at [375, 141] on button "Approve $14.00" at bounding box center [368, 136] width 31 height 9
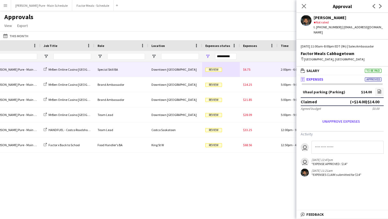
click at [213, 72] on div "Review" at bounding box center [221, 69] width 38 height 15
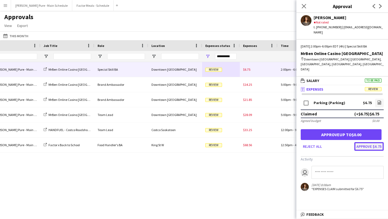
click at [373, 142] on button "Approve $6.75" at bounding box center [369, 146] width 29 height 9
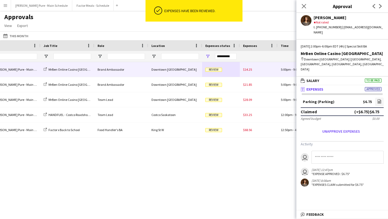
click at [213, 71] on span "Review" at bounding box center [214, 70] width 17 height 4
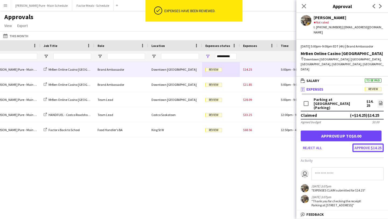
click at [377, 143] on button "Approve $14.25" at bounding box center [368, 147] width 31 height 9
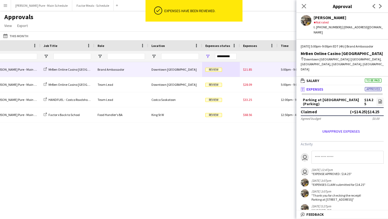
click at [212, 73] on div "Review" at bounding box center [221, 69] width 38 height 15
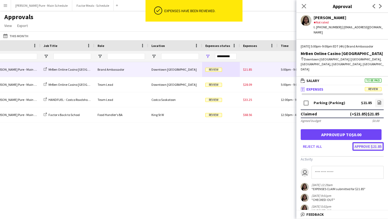
click at [381, 142] on button "Approve $21.85" at bounding box center [368, 146] width 31 height 9
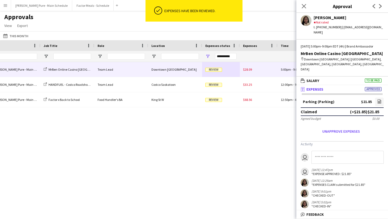
click at [214, 71] on span "Review" at bounding box center [214, 70] width 17 height 4
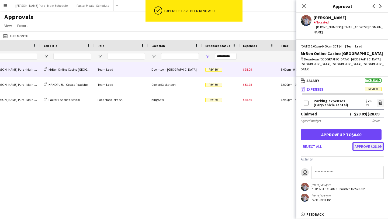
click at [380, 142] on button "Approve $28.09" at bounding box center [368, 146] width 31 height 9
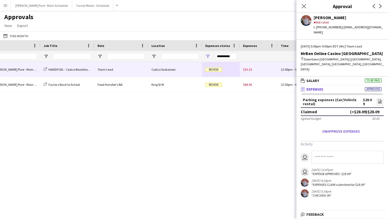
click at [222, 69] on span "Review" at bounding box center [214, 70] width 17 height 4
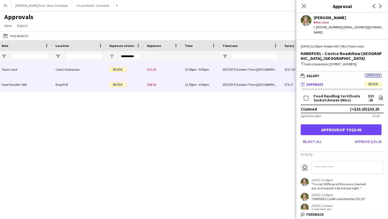
click at [152, 83] on span "$68.56" at bounding box center [151, 85] width 9 height 4
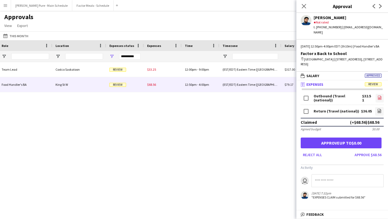
click at [381, 96] on icon "file-image" at bounding box center [380, 97] width 4 height 4
click at [379, 110] on icon "file-image" at bounding box center [380, 111] width 4 height 4
click at [3, 8] on button "Menu" at bounding box center [5, 5] width 11 height 11
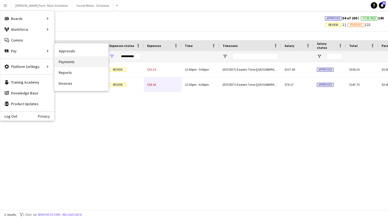
click at [78, 63] on link "Payments" at bounding box center [81, 61] width 54 height 11
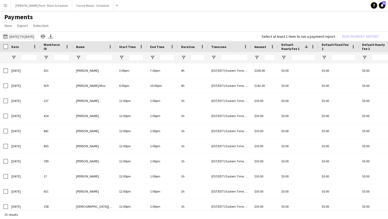
click at [19, 35] on button "08-09-2025 to 14-09-2025 08-09-2025 to 14-09-2025" at bounding box center [18, 36] width 33 height 6
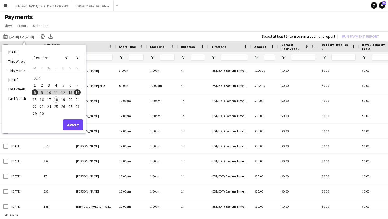
click at [32, 84] on span "1" at bounding box center [35, 85] width 6 height 6
click at [79, 86] on span "7" at bounding box center [77, 85] width 6 height 6
click at [77, 125] on button "Apply" at bounding box center [73, 124] width 20 height 11
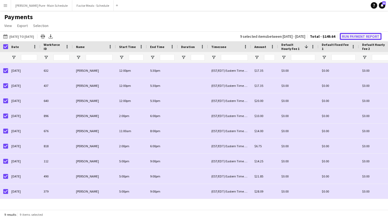
click at [366, 35] on button "Run Payment Report" at bounding box center [361, 36] width 42 height 7
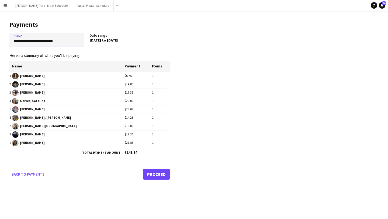
drag, startPoint x: 70, startPoint y: 40, endPoint x: 0, endPoint y: 33, distance: 70.7
click at [0, 33] on main "**********" at bounding box center [87, 99] width 175 height 177
type input "**********"
click at [160, 174] on link "Proceed" at bounding box center [156, 174] width 27 height 11
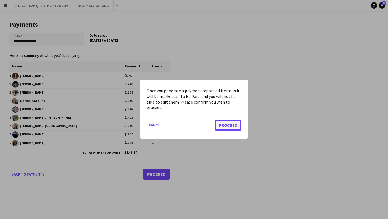
click at [230, 126] on button "Proceed" at bounding box center [228, 125] width 27 height 11
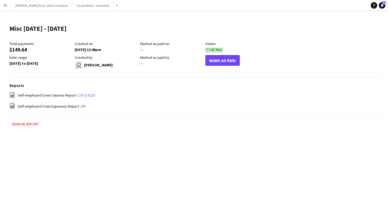
click at [7, 3] on button "Menu" at bounding box center [5, 5] width 11 height 11
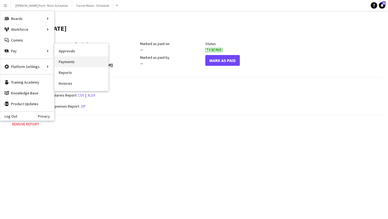
click at [84, 60] on link "Payments" at bounding box center [81, 61] width 54 height 11
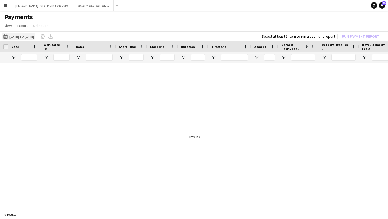
click at [35, 36] on button "01-09-2025 to 07-09-2025 01-09-2025 to 07-09-2025" at bounding box center [18, 36] width 33 height 6
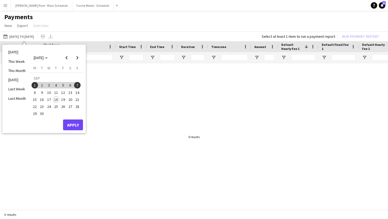
click at [33, 93] on span "8" at bounding box center [35, 92] width 6 height 6
click at [76, 94] on span "14" at bounding box center [77, 92] width 6 height 6
click at [77, 130] on button "Apply" at bounding box center [73, 124] width 20 height 11
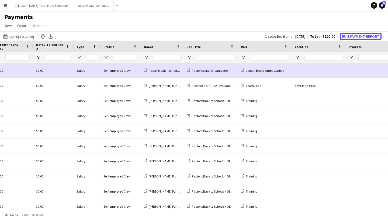
click at [368, 37] on button "Run Payment Report" at bounding box center [361, 36] width 42 height 7
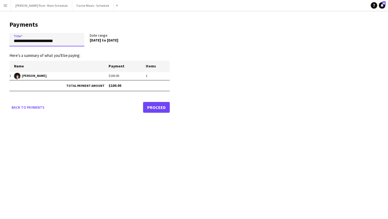
drag, startPoint x: 70, startPoint y: 42, endPoint x: 0, endPoint y: 40, distance: 69.6
click at [0, 40] on main "**********" at bounding box center [87, 66] width 175 height 110
type input "**********"
click at [159, 104] on link "Proceed" at bounding box center [156, 107] width 27 height 11
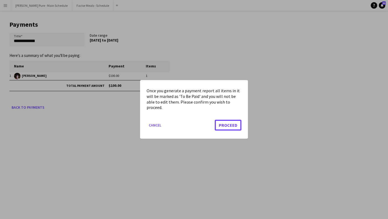
click at [232, 120] on mat-dialog-actions "Cancel Proceed" at bounding box center [194, 127] width 95 height 23
click at [230, 130] on button "Proceed" at bounding box center [228, 125] width 27 height 11
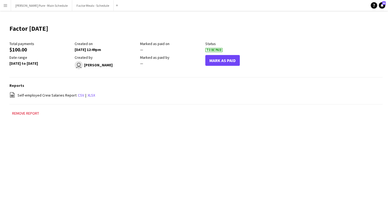
click at [7, 7] on app-icon "Menu" at bounding box center [5, 5] width 4 height 4
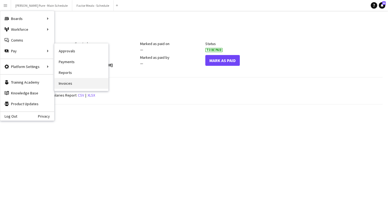
click at [79, 86] on link "Invoices" at bounding box center [81, 83] width 54 height 11
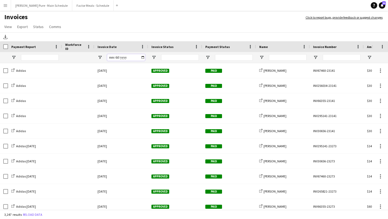
click at [143, 59] on input "Invoice Date Filter Input" at bounding box center [126, 57] width 38 height 6
type input "**********"
click at [143, 58] on input "Invoice Date Filter Input" at bounding box center [126, 57] width 38 height 6
type input "**********"
